Goal: Task Accomplishment & Management: Manage account settings

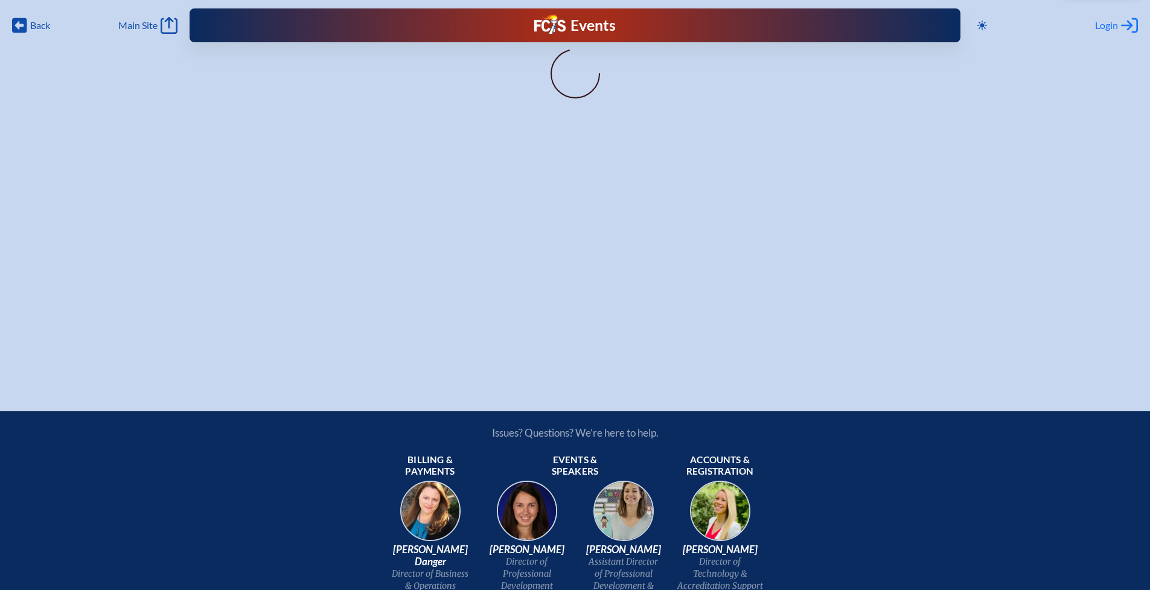
type input "[EMAIL_ADDRESS][DOMAIN_NAME]"
click at [1096, 28] on span "Login" at bounding box center [1106, 25] width 23 height 12
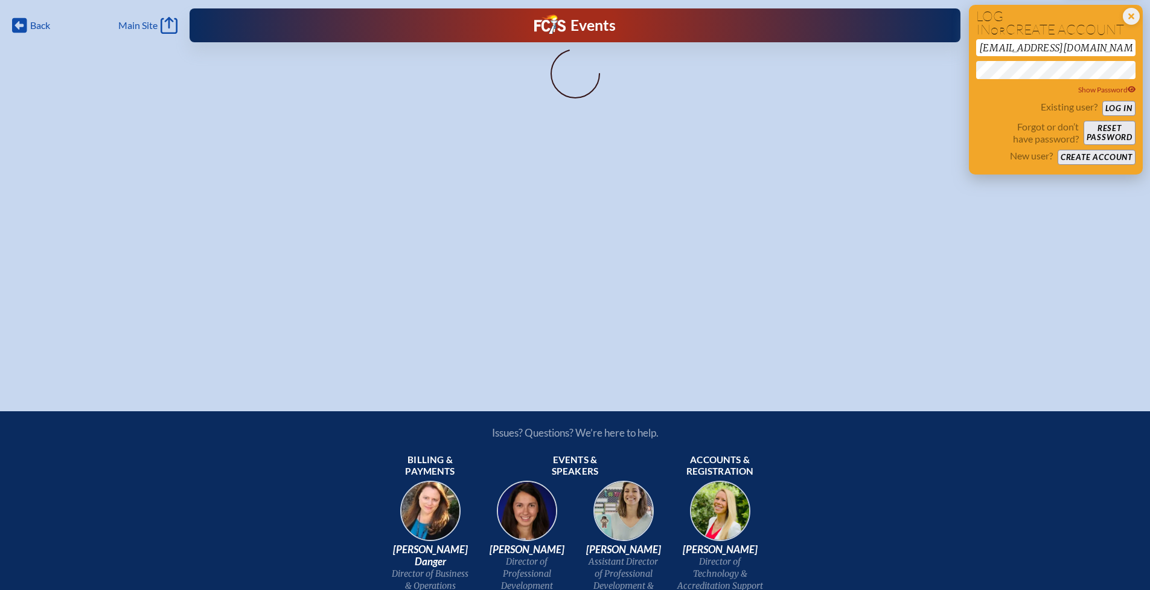
click at [1116, 106] on button "Log in" at bounding box center [1118, 108] width 33 height 15
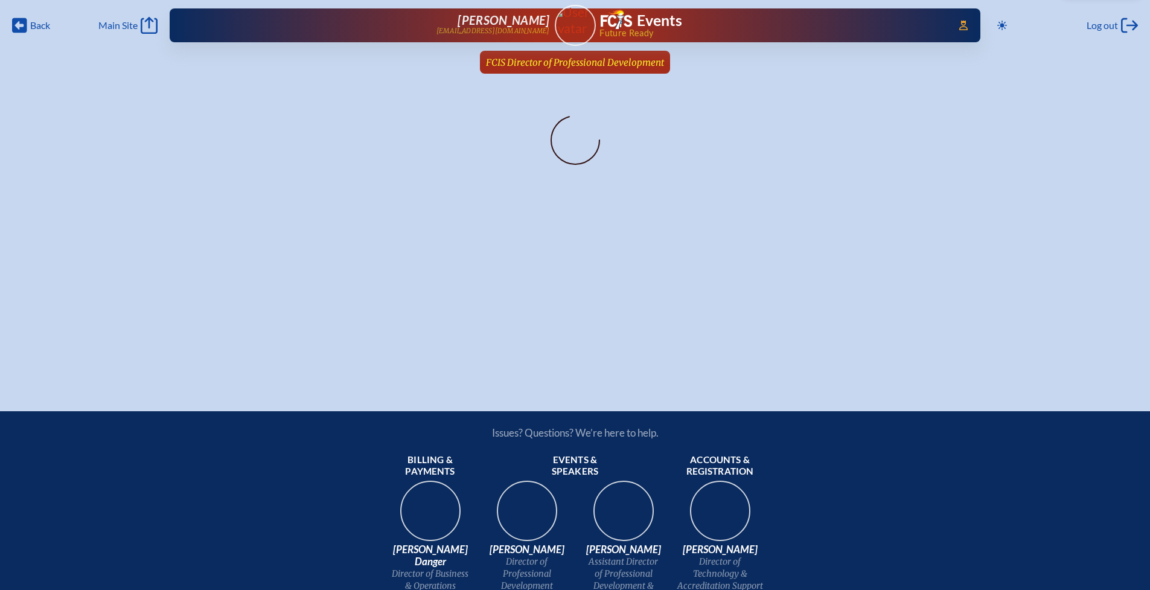
click at [579, 69] on link "FCIS Director of Professional Development since [DATE]" at bounding box center [575, 62] width 188 height 23
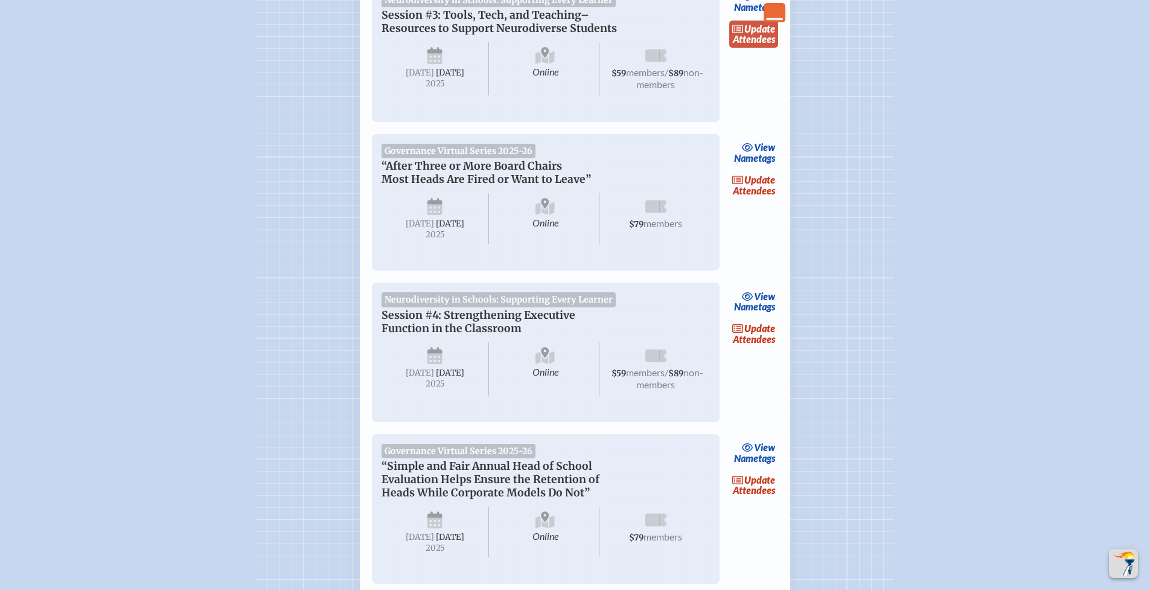
scroll to position [1313, 0]
click at [744, 347] on link "update Attendees" at bounding box center [754, 333] width 50 height 28
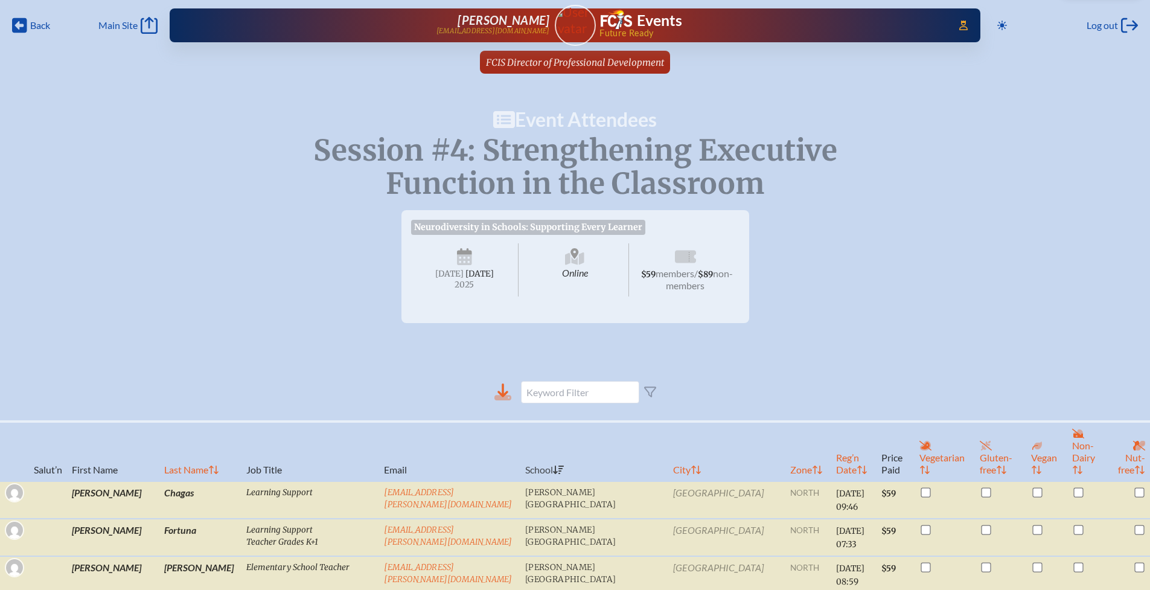
click at [502, 400] on icon at bounding box center [502, 397] width 17 height 5
click at [168, 454] on th "Last Name" at bounding box center [200, 451] width 82 height 60
checkbox input "true"
checkbox input "false"
checkbox input "true"
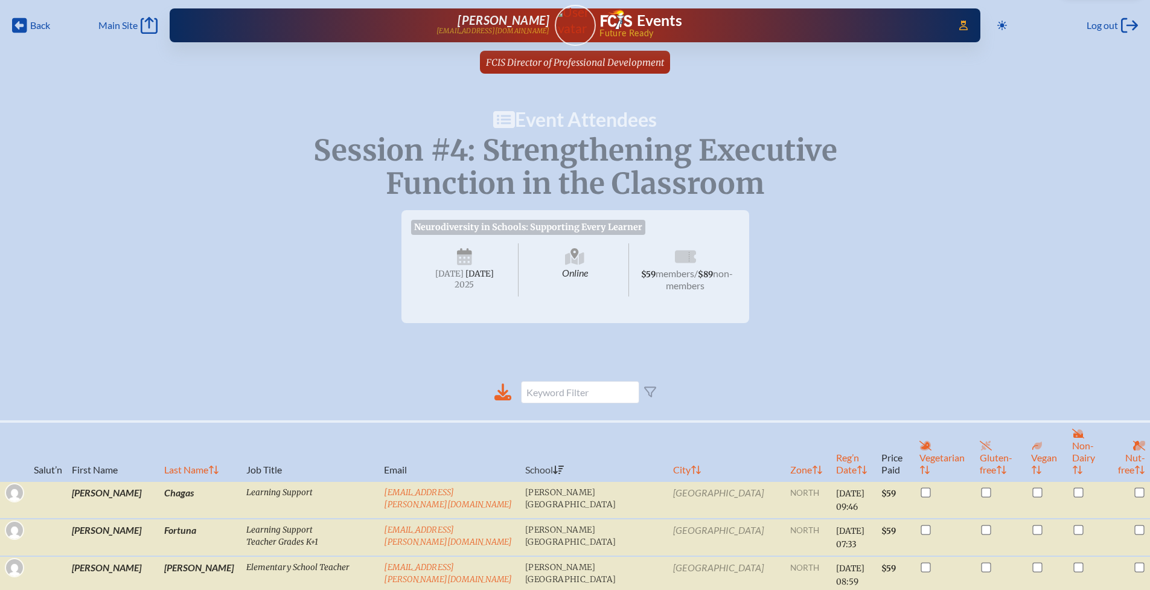
checkbox input "false"
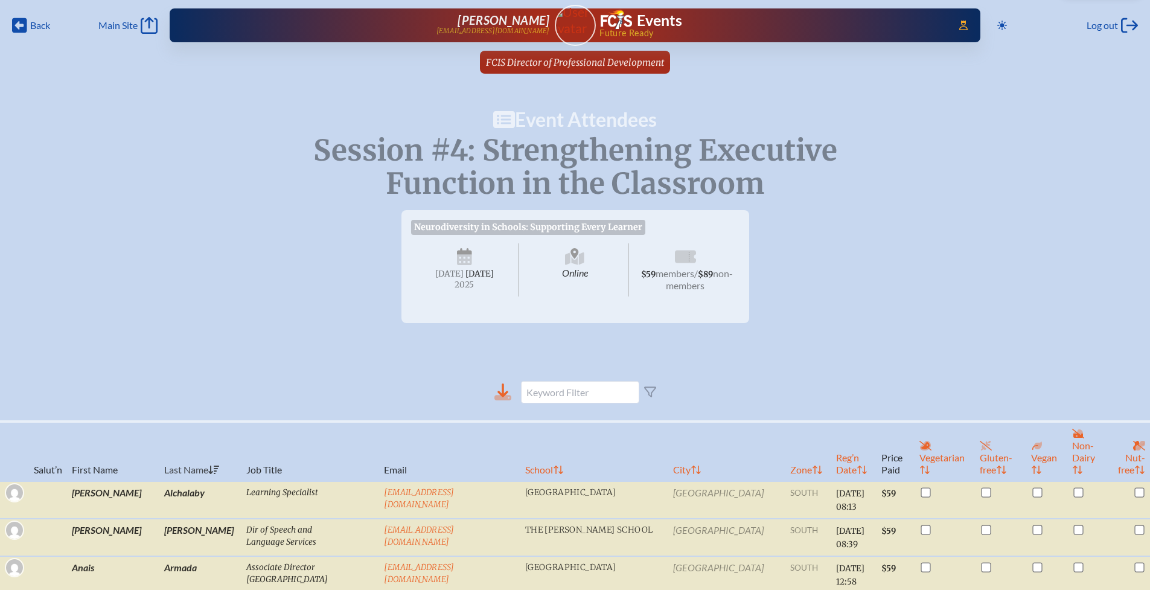
click at [505, 397] on icon at bounding box center [503, 390] width 11 height 14
